Goal: Obtain resource: Download file/media

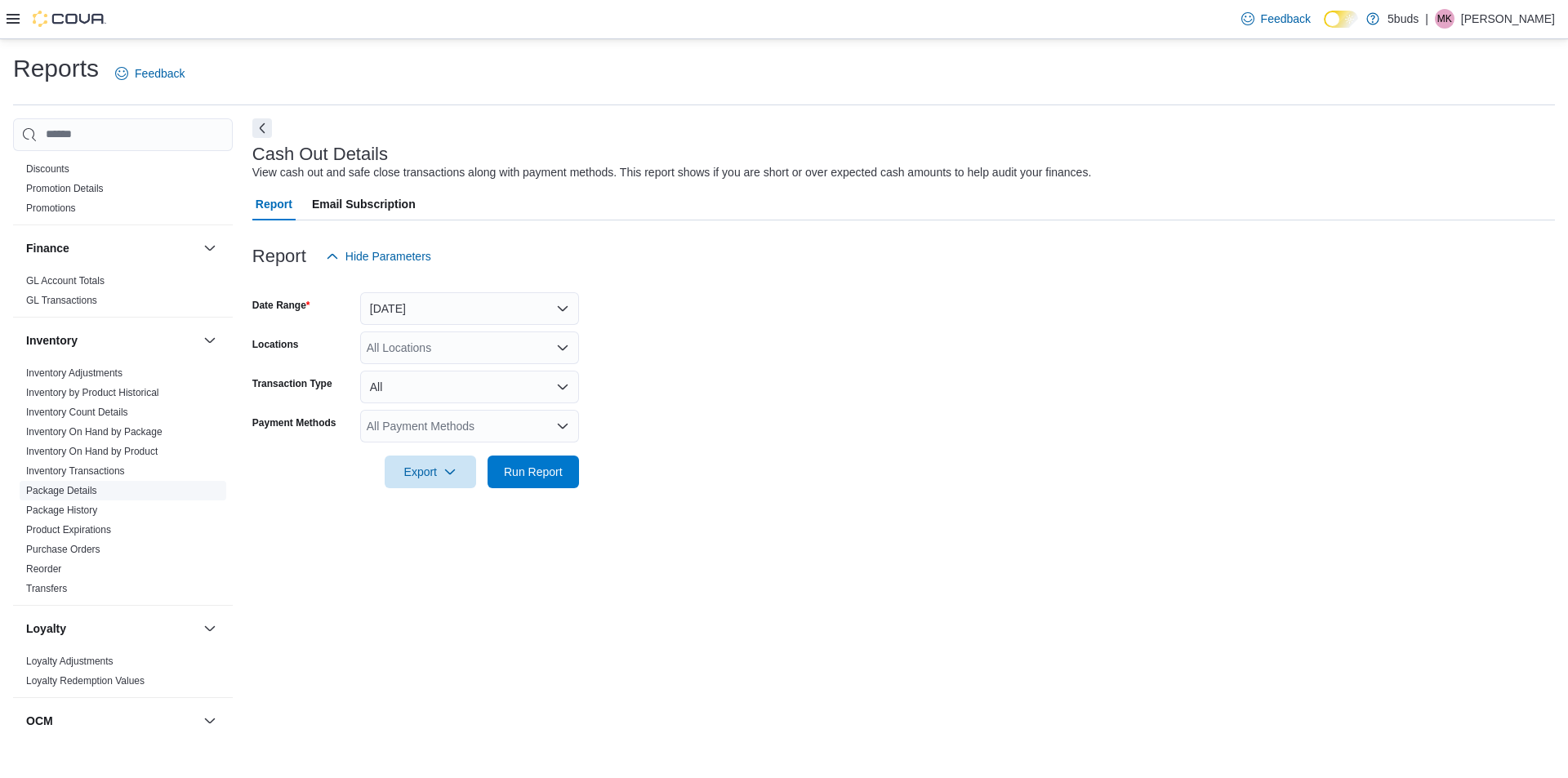
scroll to position [528, 0]
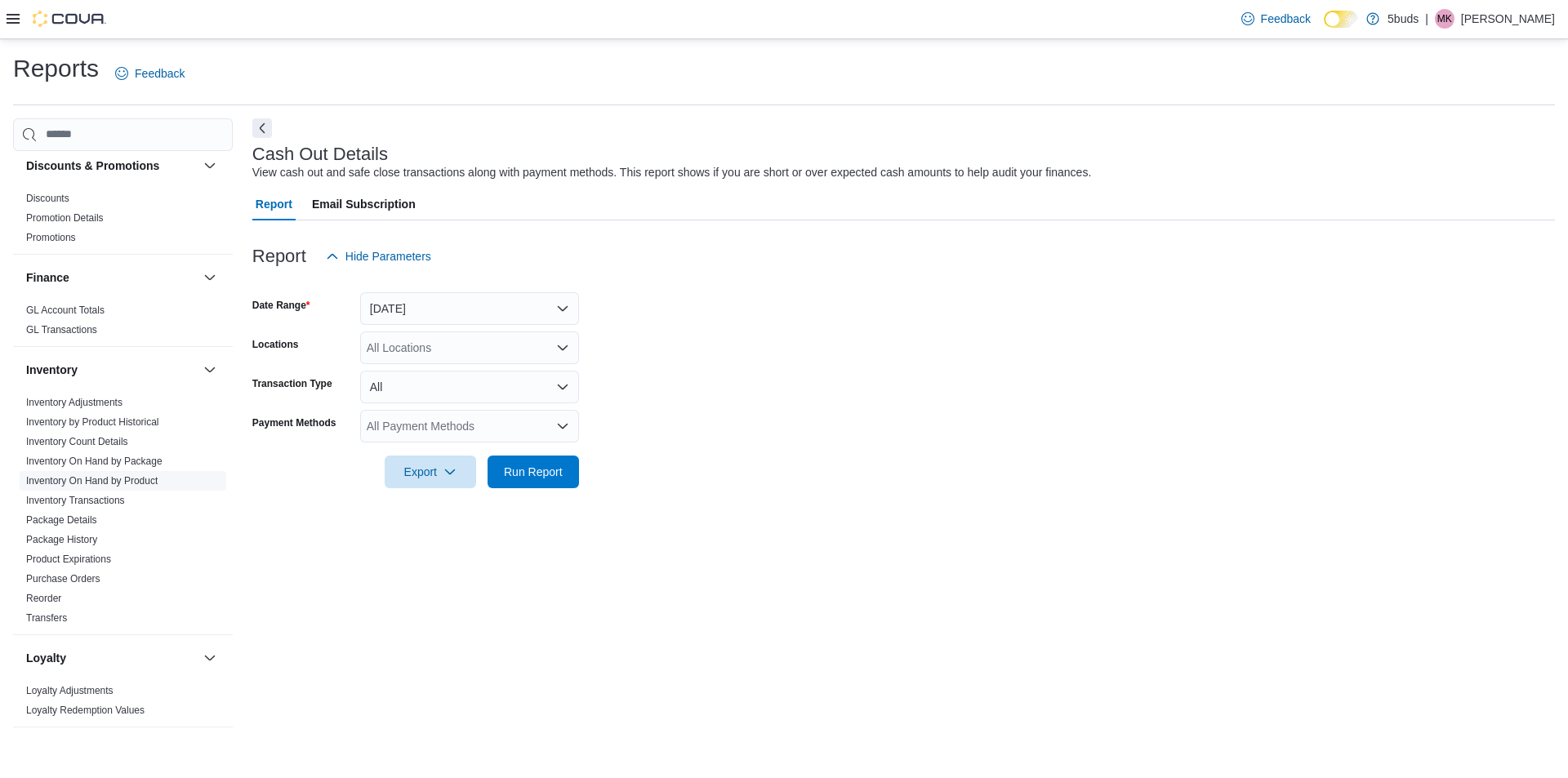
click at [112, 475] on link "Inventory On Hand by Product" at bounding box center [91, 481] width 131 height 12
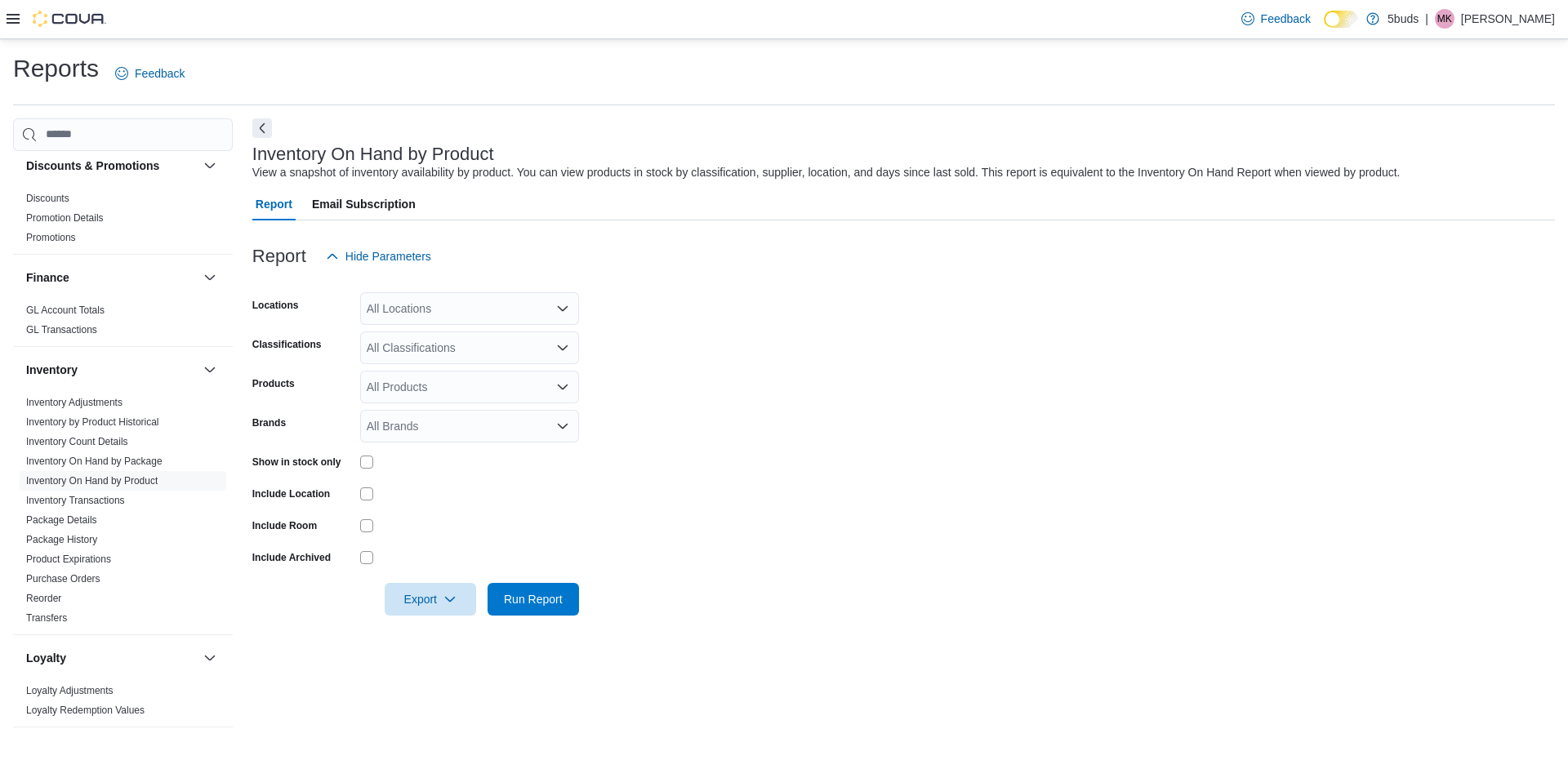
click at [445, 305] on div "All Locations" at bounding box center [469, 309] width 219 height 33
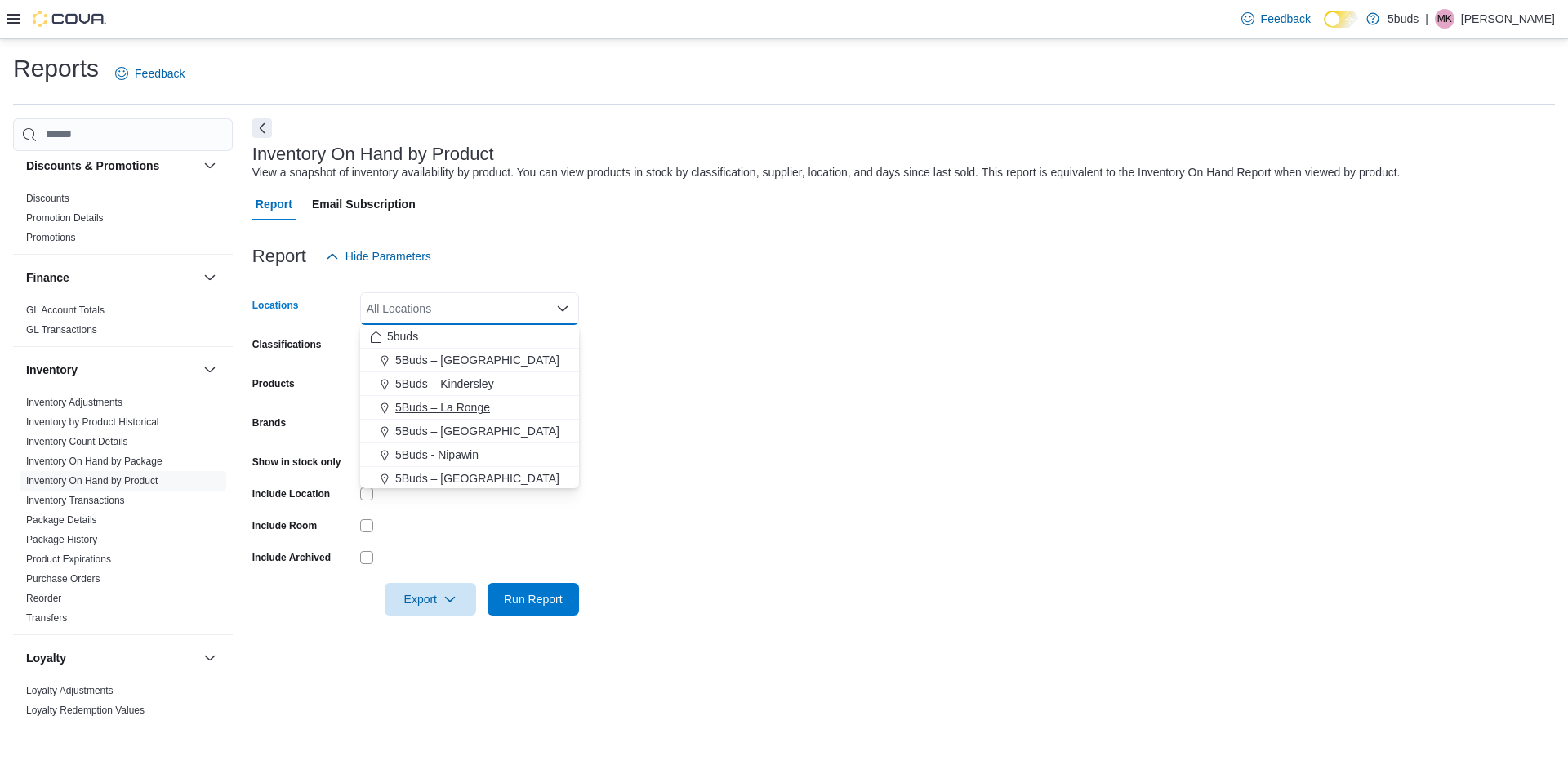
click at [447, 404] on span "5Buds – La Ronge" at bounding box center [442, 407] width 95 height 16
drag, startPoint x: 787, startPoint y: 407, endPoint x: 564, endPoint y: 355, distance: 229.0
click at [787, 408] on form "Locations 5Buds – [GEOGRAPHIC_DATA] Combo box. Selected. 5Buds – [GEOGRAPHIC_DA…" at bounding box center [903, 445] width 1302 height 343
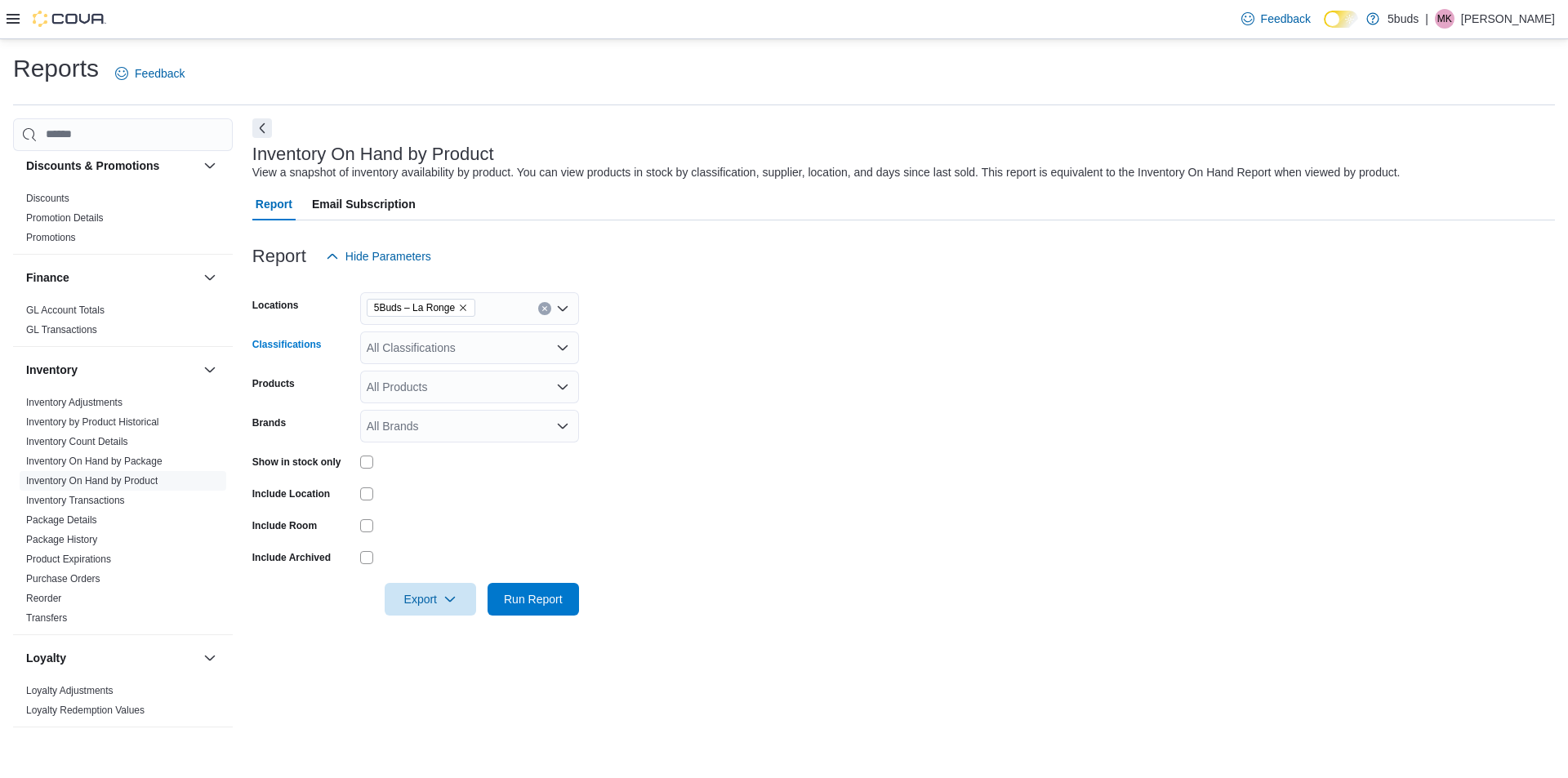
click at [487, 345] on div "All Classifications" at bounding box center [469, 348] width 219 height 33
click at [431, 427] on span "28G" at bounding box center [422, 425] width 21 height 16
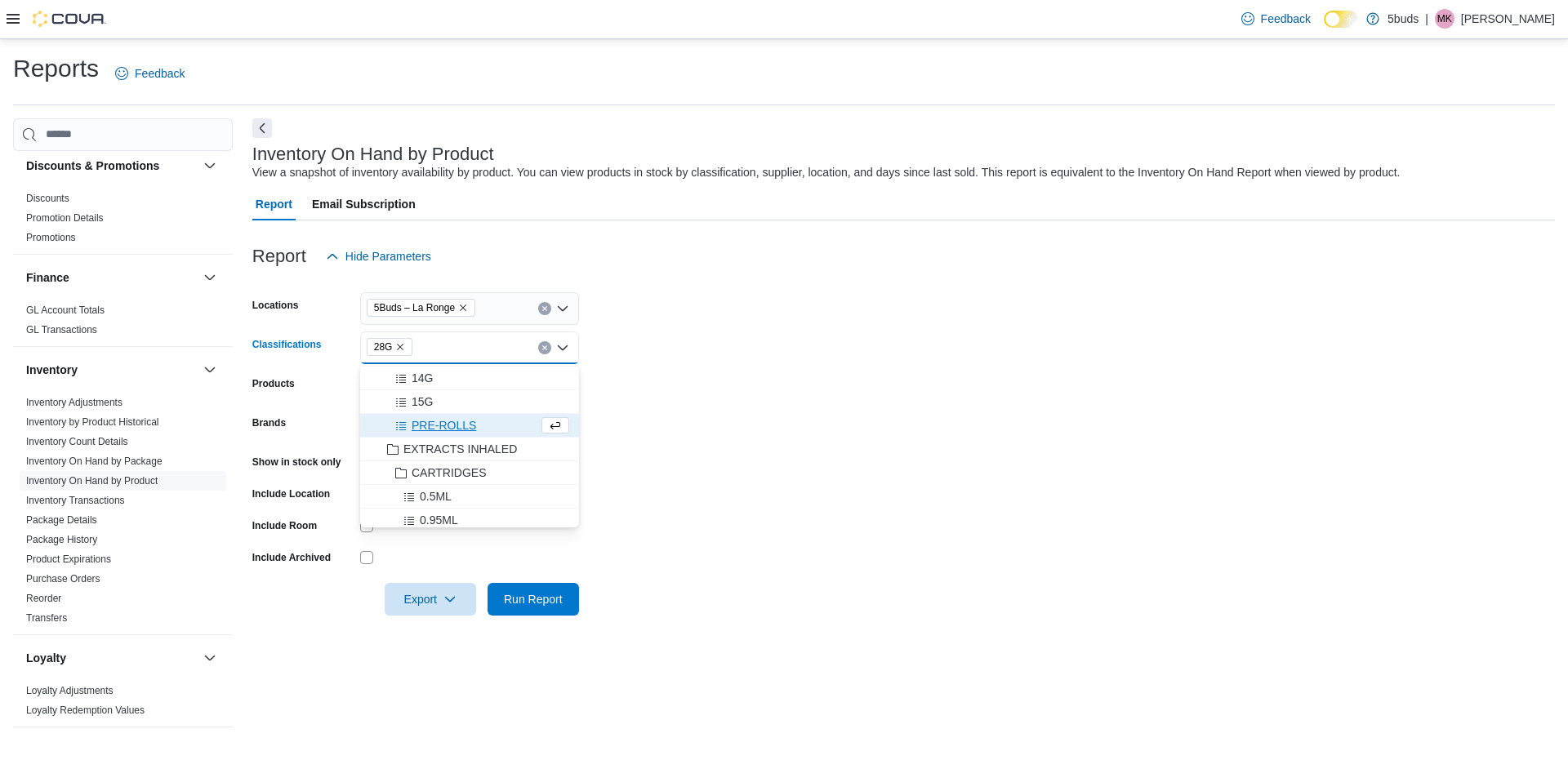
click at [754, 576] on div at bounding box center [903, 576] width 1302 height 13
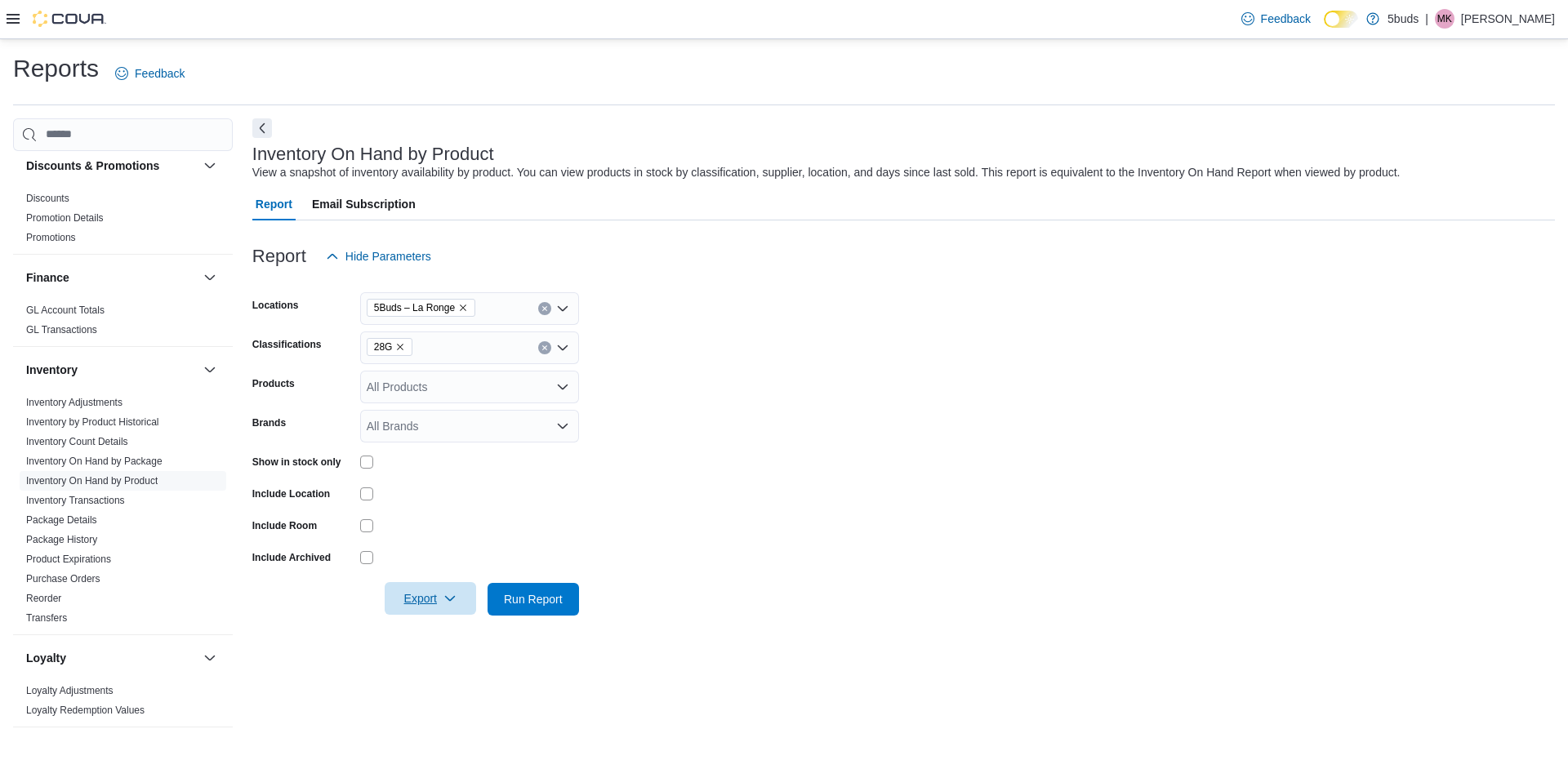
click at [434, 604] on span "Export" at bounding box center [430, 598] width 72 height 33
drag, startPoint x: 428, startPoint y: 623, endPoint x: 441, endPoint y: 617, distance: 14.3
click at [429, 625] on button "Export to Excel" at bounding box center [433, 632] width 93 height 33
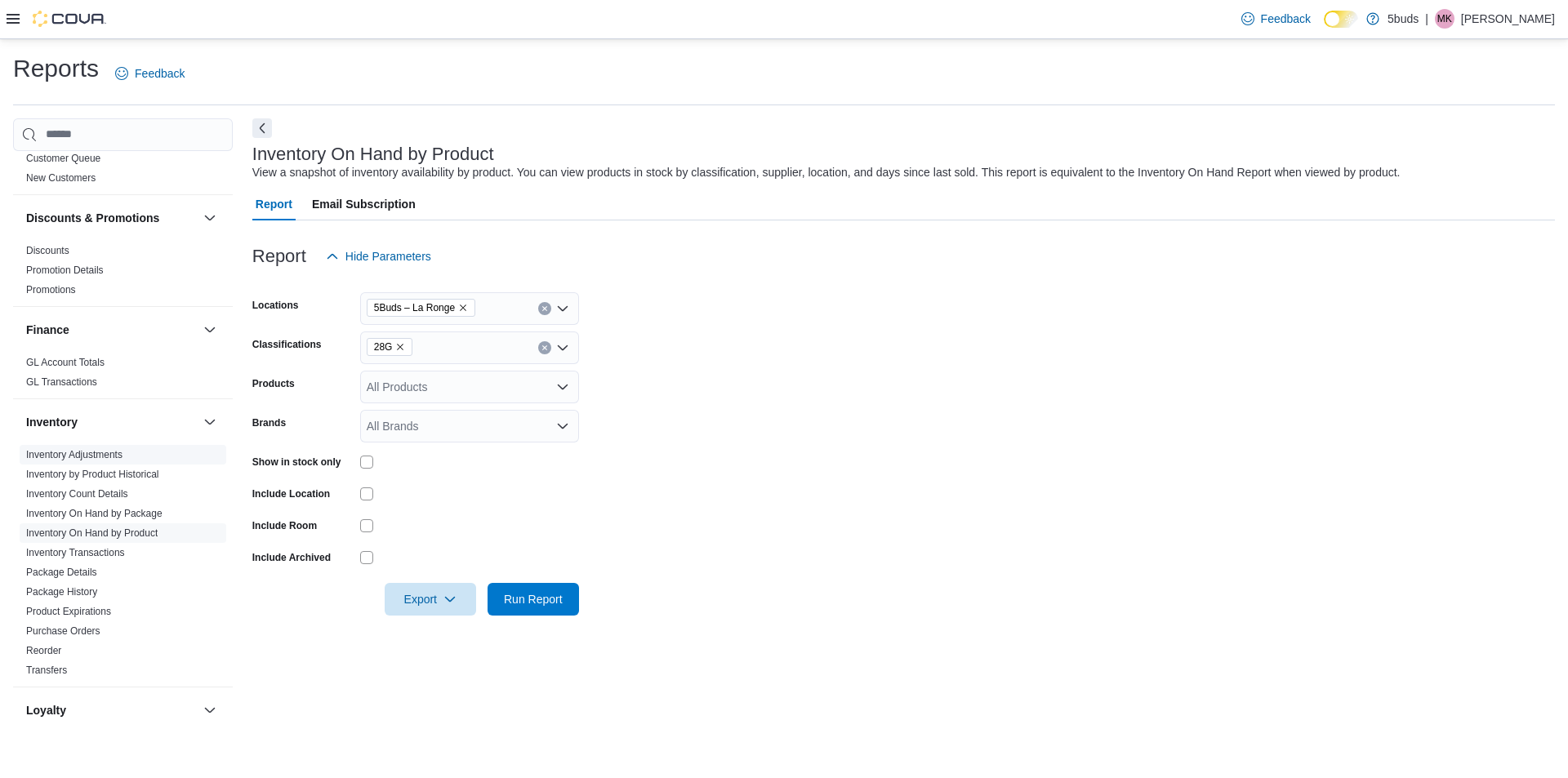
scroll to position [446, 0]
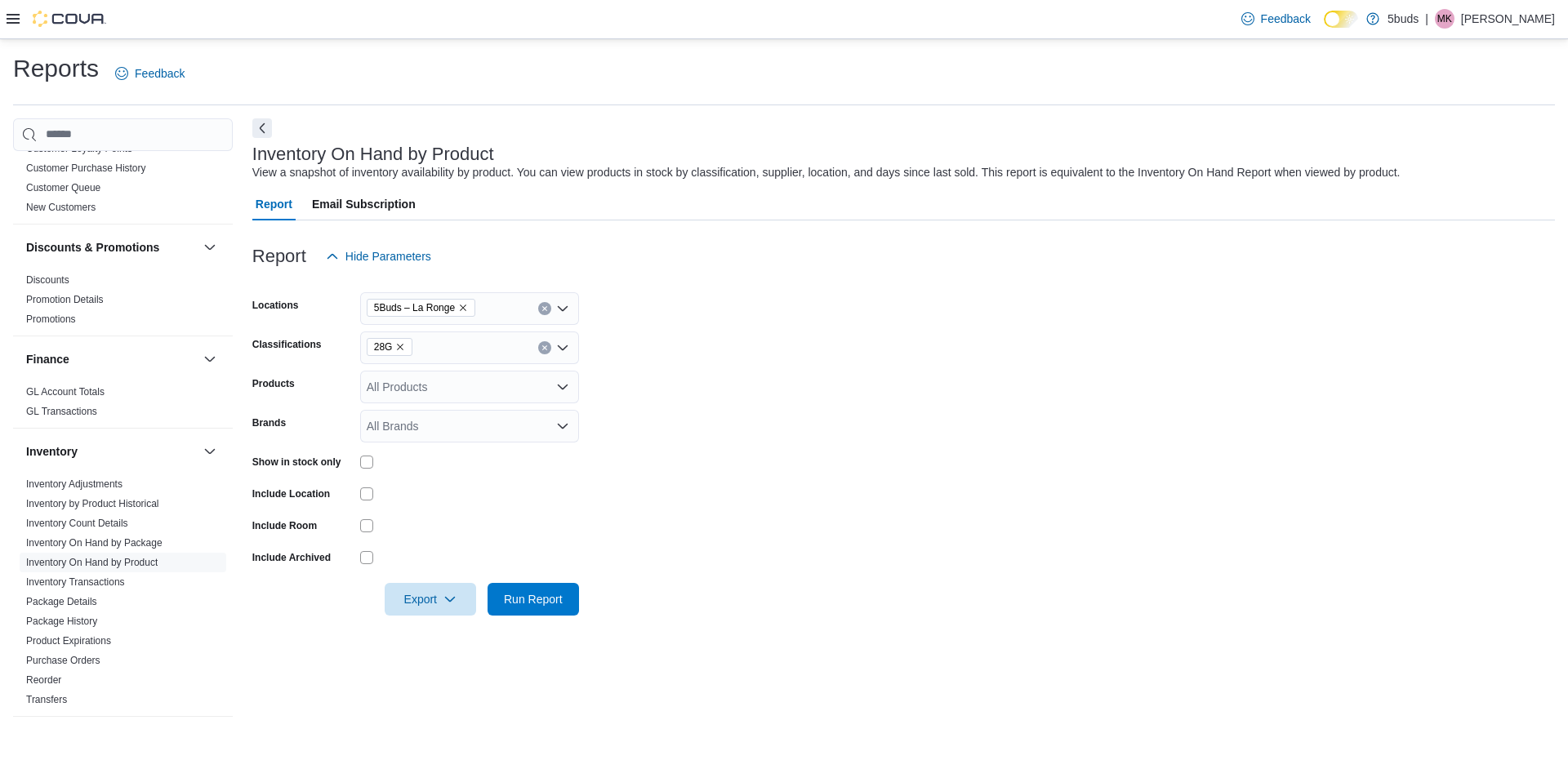
click at [1322, 68] on div "Reports Feedback" at bounding box center [783, 74] width 1542 height 42
